Goal: Information Seeking & Learning: Compare options

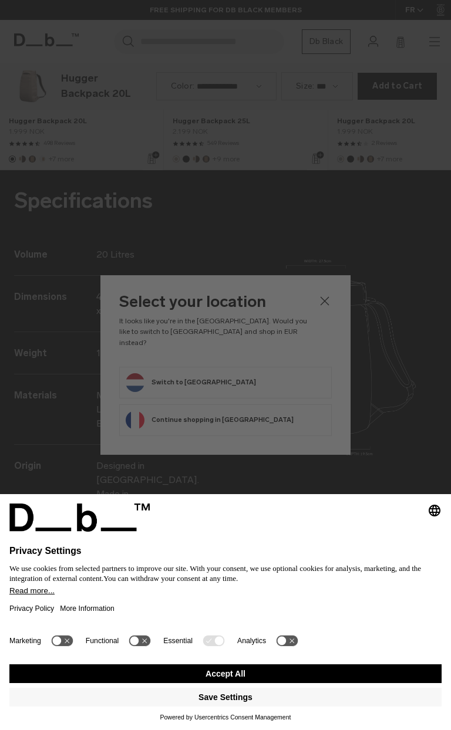
scroll to position [1460, 0]
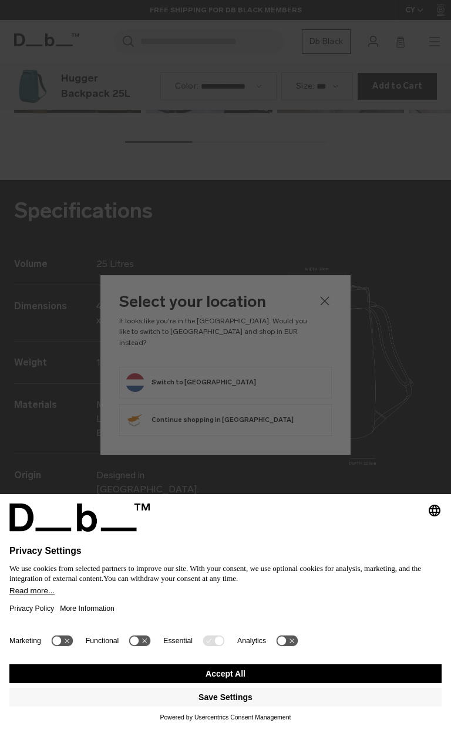
scroll to position [1460, 0]
